Goal: Find contact information: Find contact information

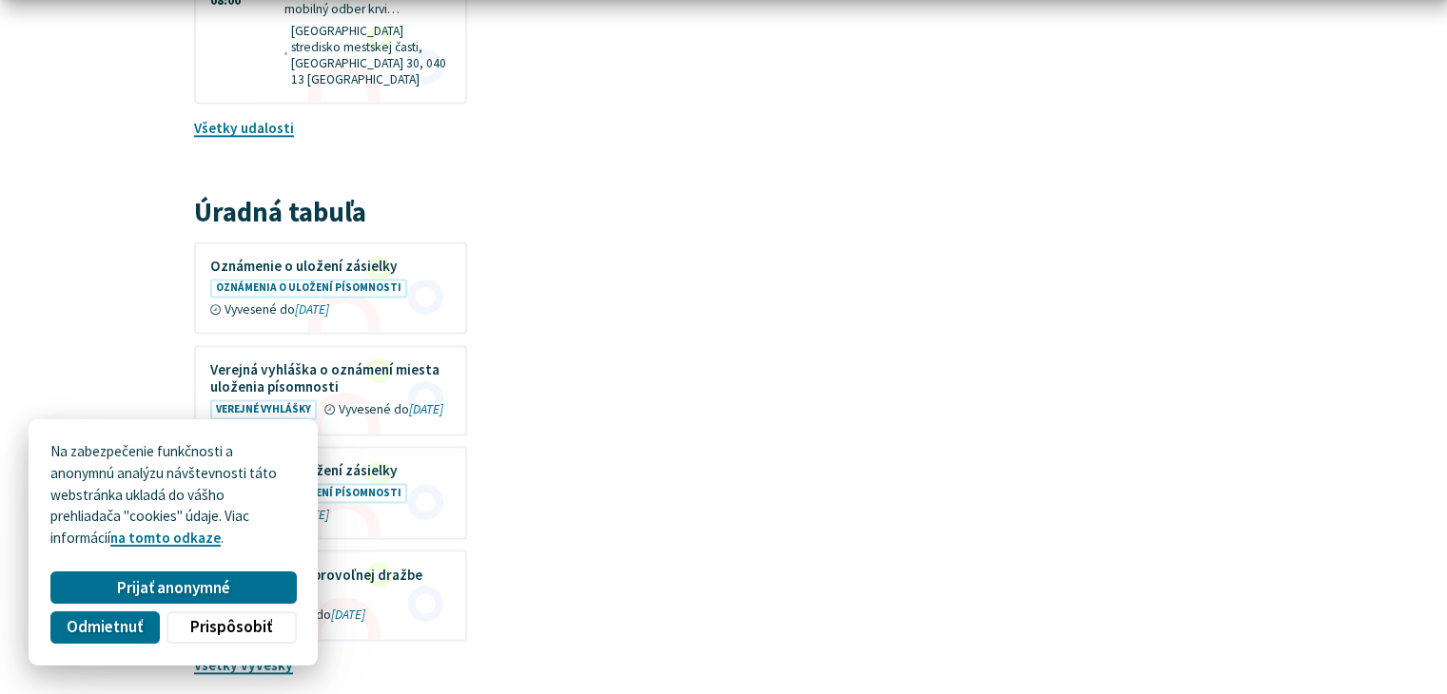
scroll to position [2663, 0]
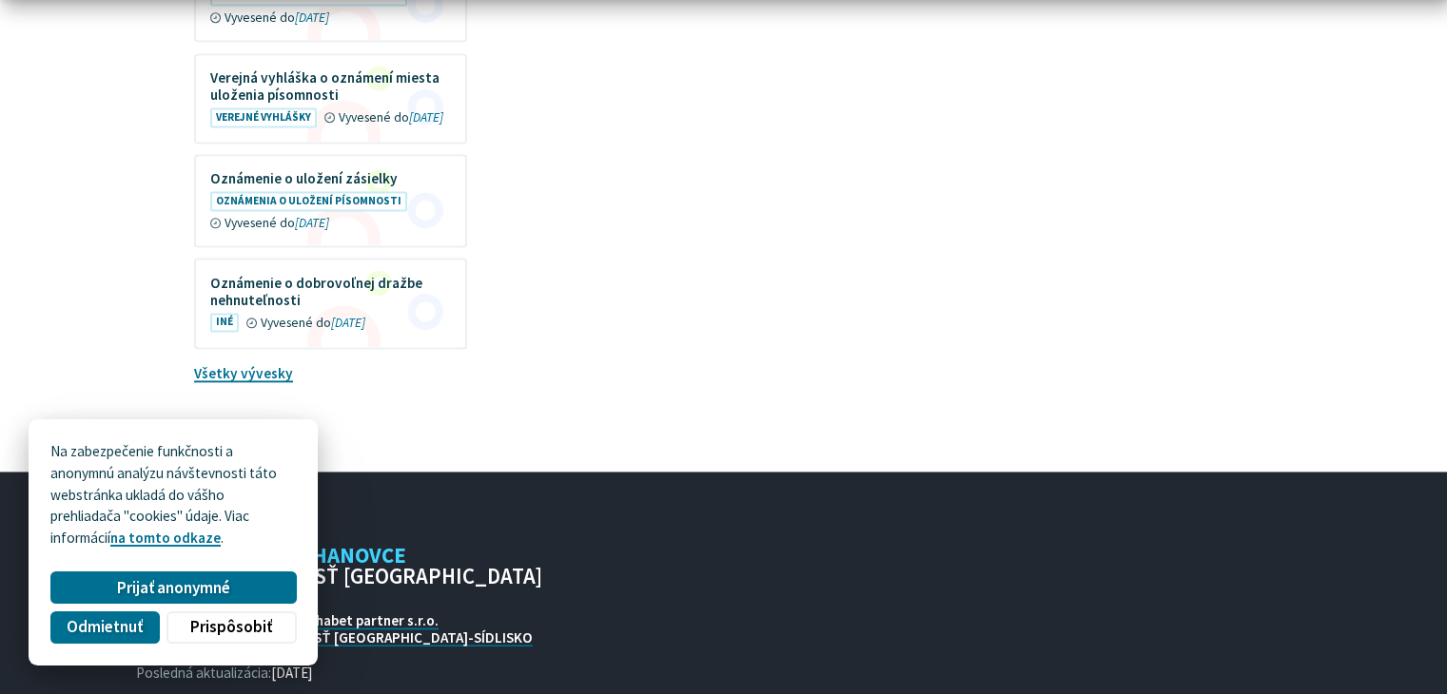
scroll to position [2960, 0]
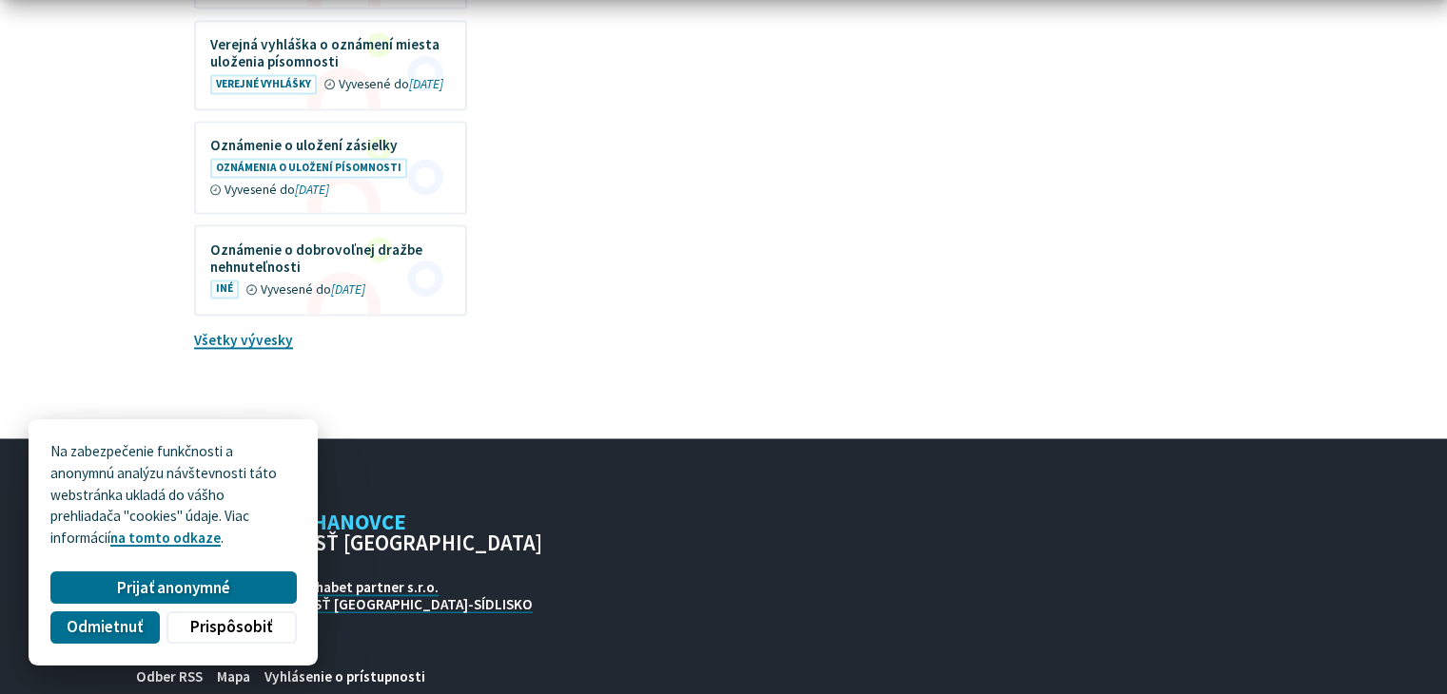
click at [90, 622] on span "Odmietnuť" at bounding box center [105, 627] width 76 height 20
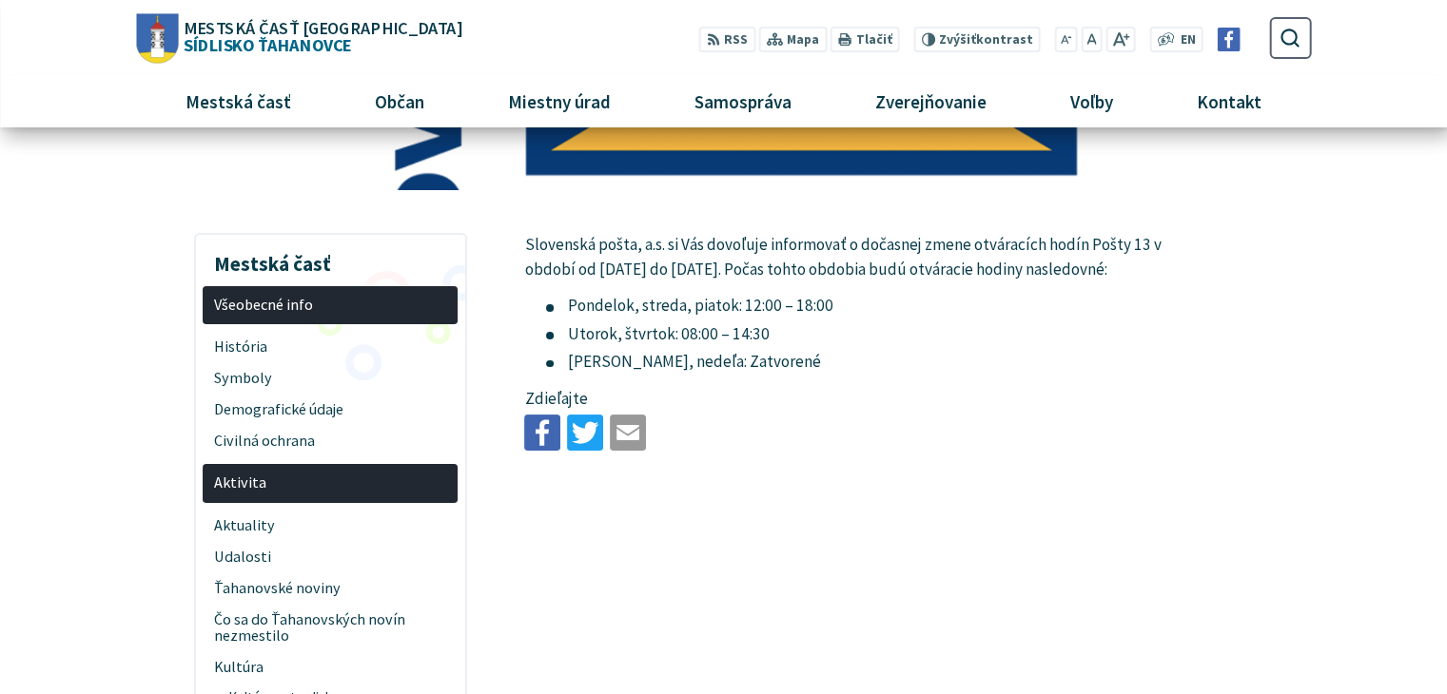
scroll to position [0, 0]
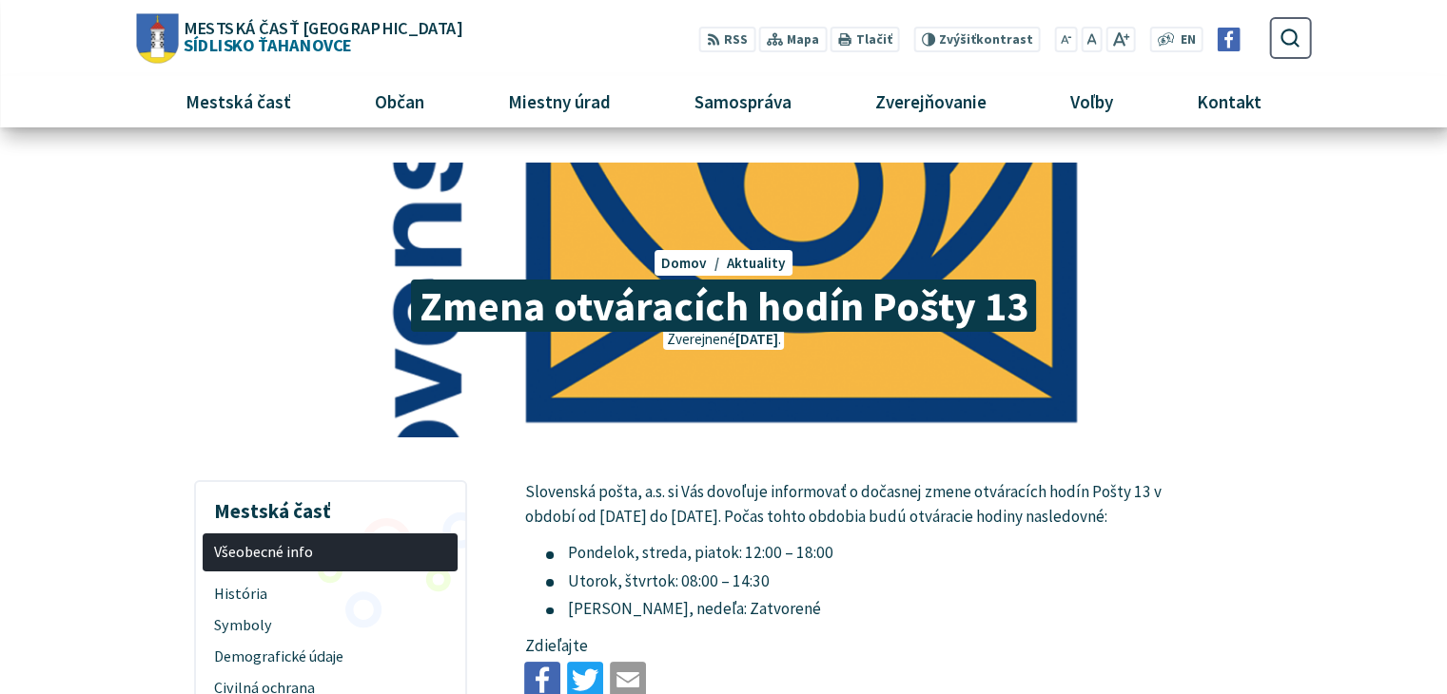
click at [776, 653] on p "Zdieľajte" at bounding box center [845, 646] width 642 height 25
click at [1214, 104] on span "Kontakt" at bounding box center [1229, 101] width 79 height 51
